Goal: Information Seeking & Learning: Learn about a topic

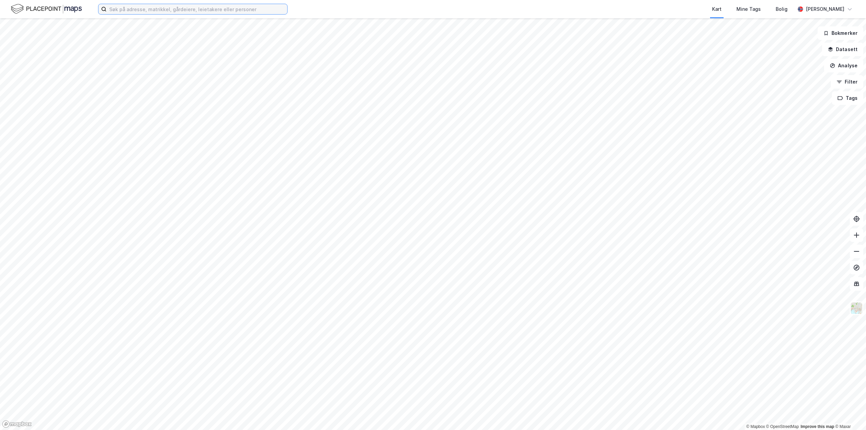
click at [209, 8] on input at bounding box center [197, 9] width 181 height 10
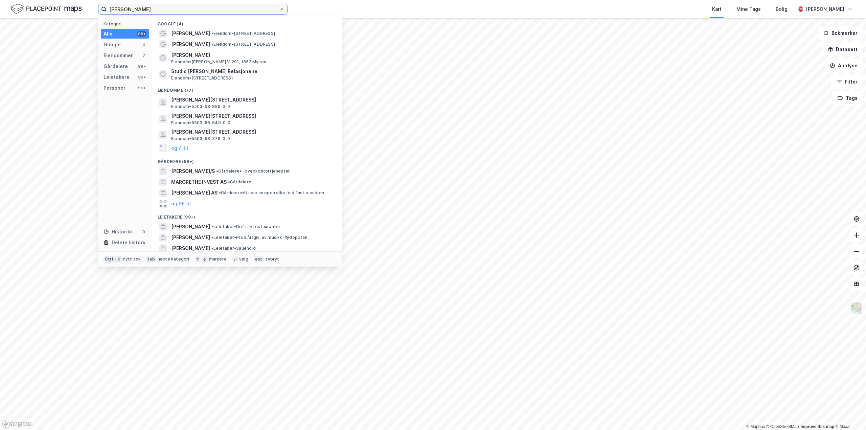
type input "[PERSON_NAME]"
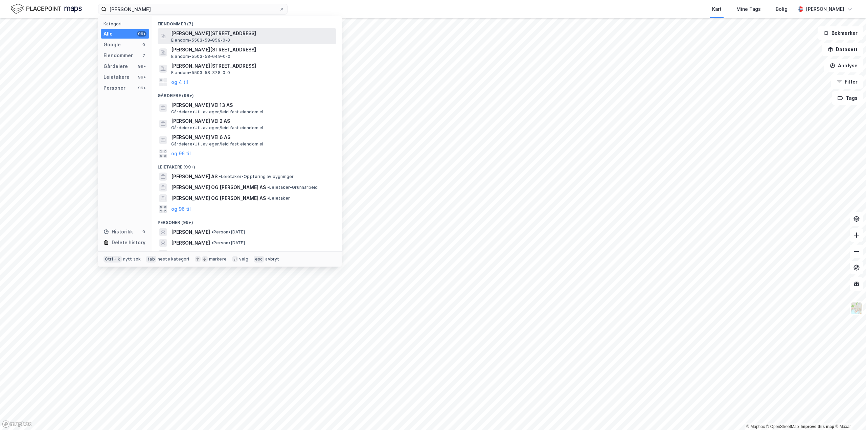
click at [200, 33] on span "[PERSON_NAME][STREET_ADDRESS]" at bounding box center [252, 33] width 162 height 8
